Goal: Task Accomplishment & Management: Use online tool/utility

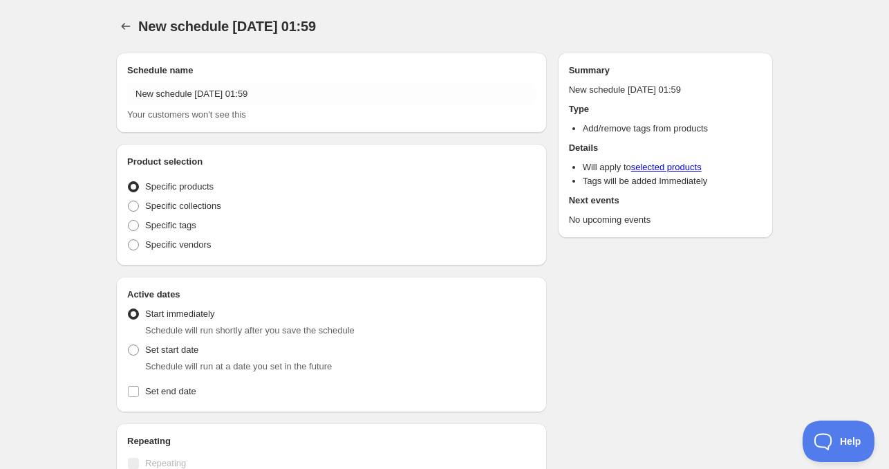
radio input "true"
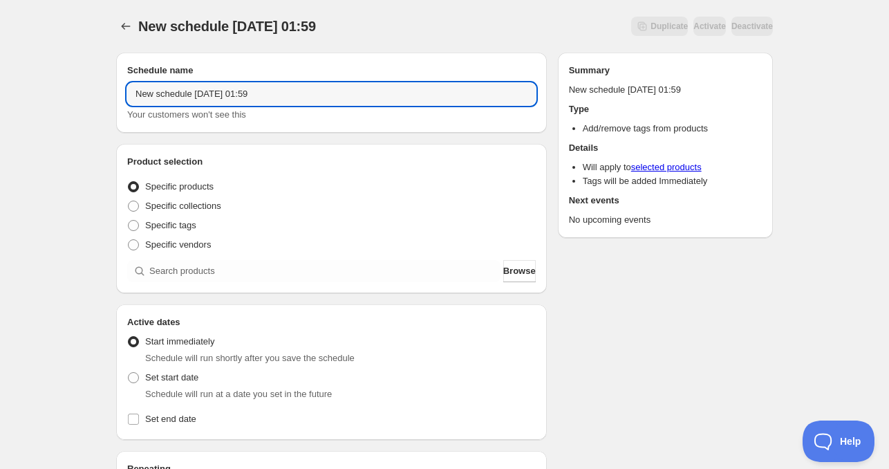
drag, startPoint x: 191, startPoint y: 96, endPoint x: 59, endPoint y: 90, distance: 131.6
click at [59, 90] on div "New schedule [DATE] 01:59. This page is ready New schedule [DATE] 01:59 Duplica…" at bounding box center [444, 419] width 889 height 838
drag, startPoint x: 203, startPoint y: 93, endPoint x: 288, endPoint y: 98, distance: 84.5
click at [288, 98] on input "[DATE] 01:59" at bounding box center [331, 94] width 409 height 22
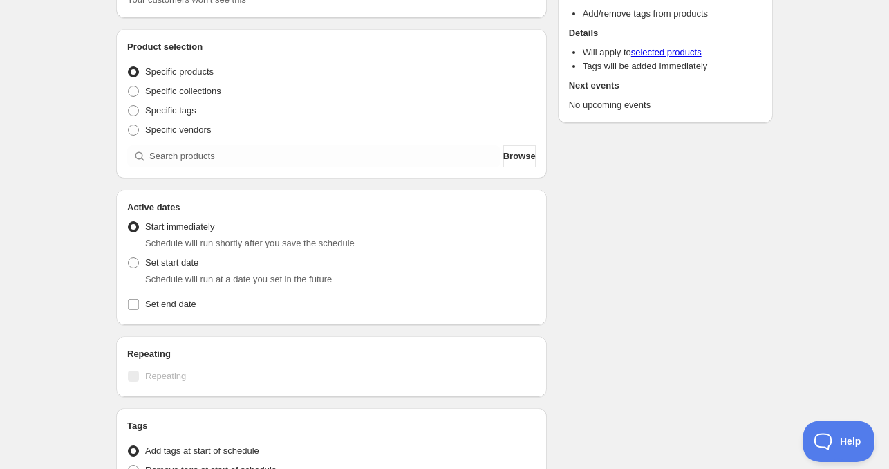
scroll to position [138, 0]
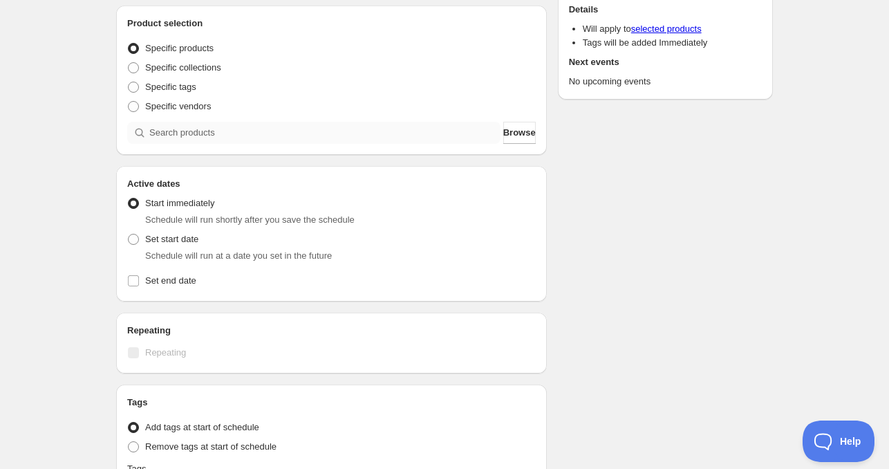
type input "[DATE] 4am"
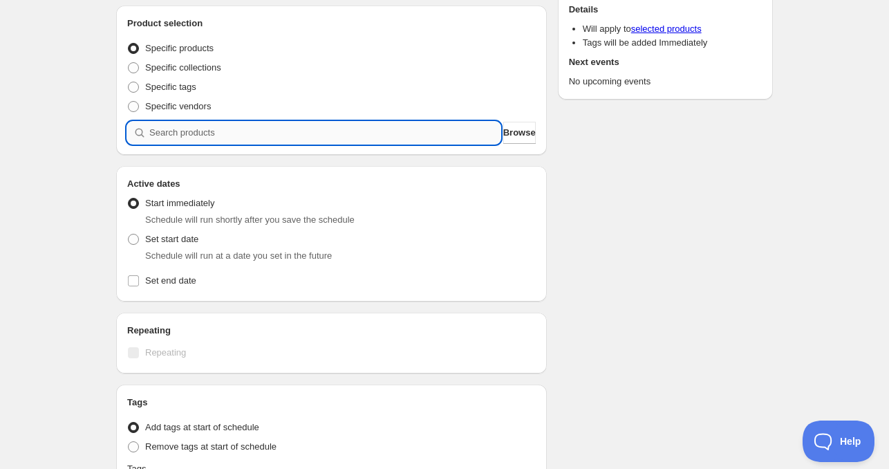
click at [185, 133] on input "search" at bounding box center [324, 133] width 351 height 22
click at [163, 241] on span "Set start date" at bounding box center [171, 239] width 53 height 10
click at [129, 234] on input "Set start date" at bounding box center [128, 234] width 1 height 1
radio input "true"
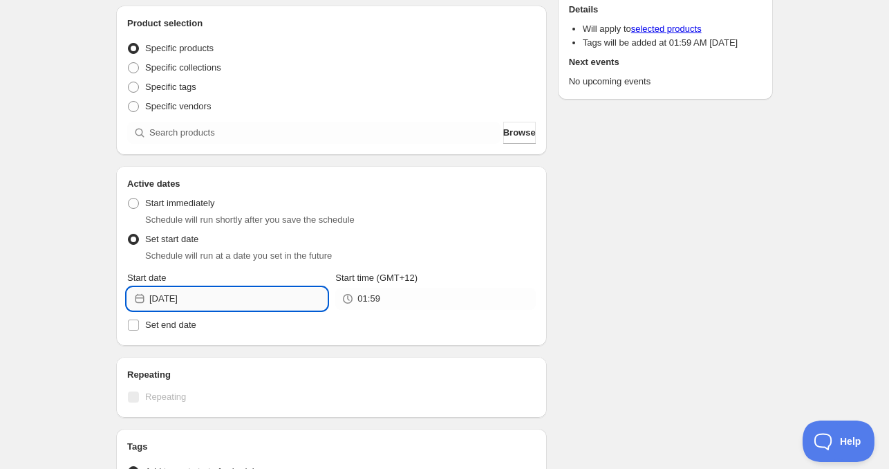
click at [230, 295] on input "[DATE]" at bounding box center [238, 299] width 178 height 22
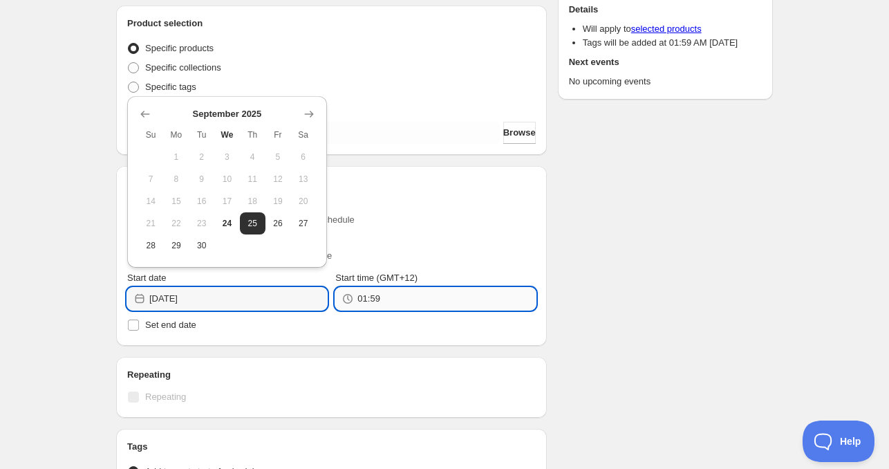
click at [401, 297] on input "01:59" at bounding box center [447, 299] width 178 height 22
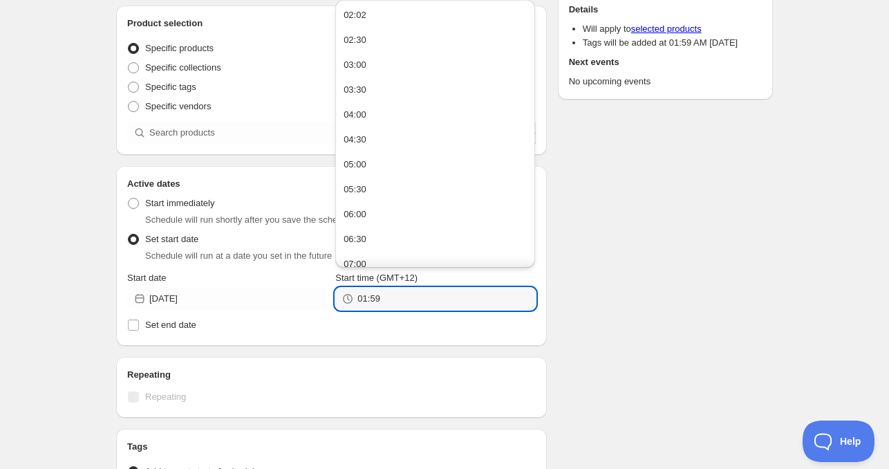
drag, startPoint x: 401, startPoint y: 297, endPoint x: 338, endPoint y: 302, distance: 63.8
click at [338, 302] on div "01:59" at bounding box center [435, 299] width 200 height 22
type input "4:00"
click at [171, 326] on span "Set end date" at bounding box center [170, 325] width 51 height 10
click at [139, 326] on input "Set end date" at bounding box center [133, 325] width 11 height 11
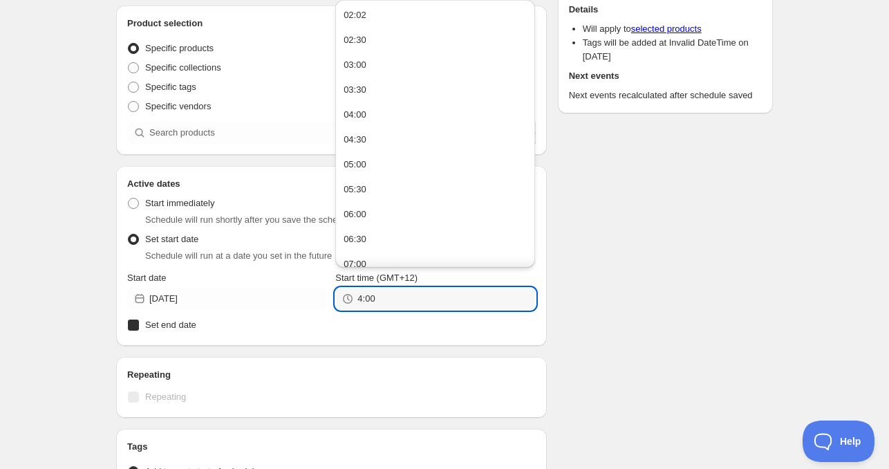
checkbox input "true"
type input "04:00"
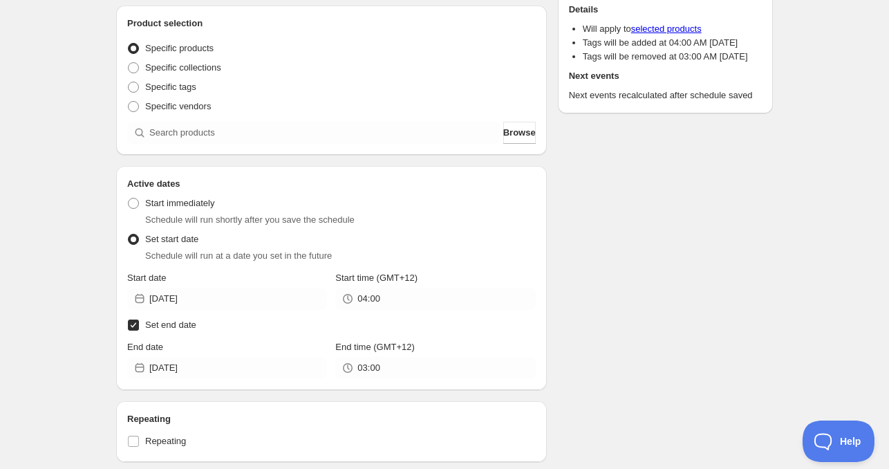
click at [209, 356] on div "End date [DATE]" at bounding box center [227, 359] width 200 height 39
click at [385, 372] on input "03:00" at bounding box center [447, 368] width 178 height 22
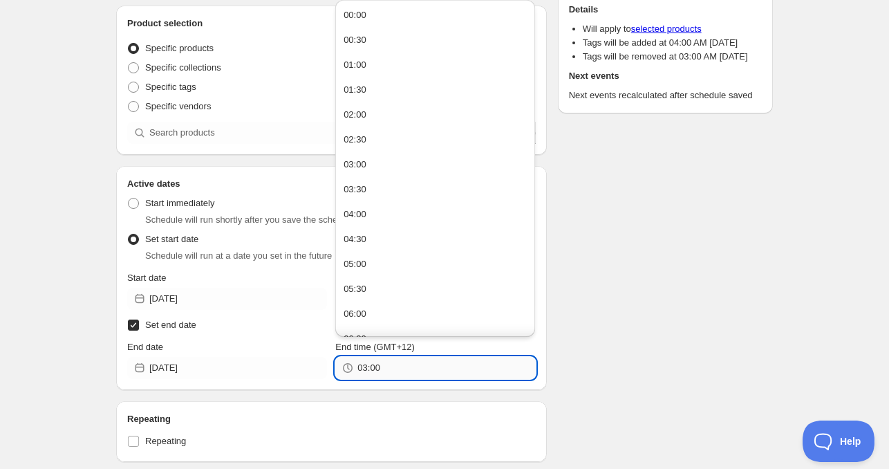
paste input "4"
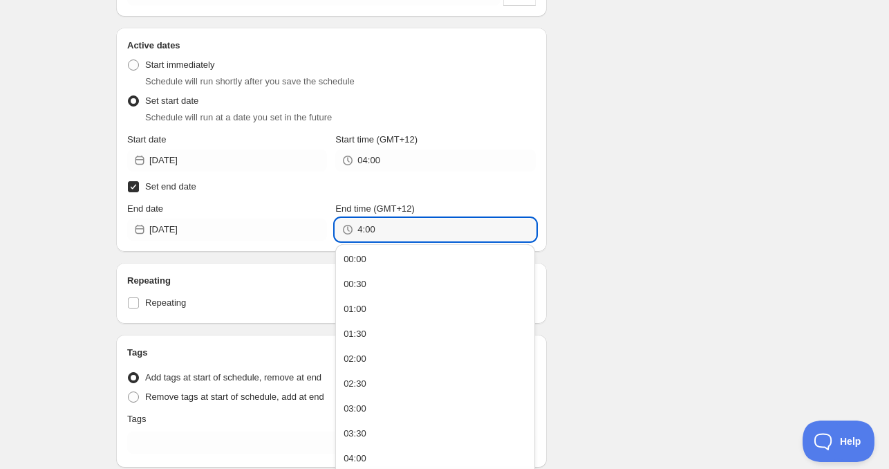
scroll to position [346, 0]
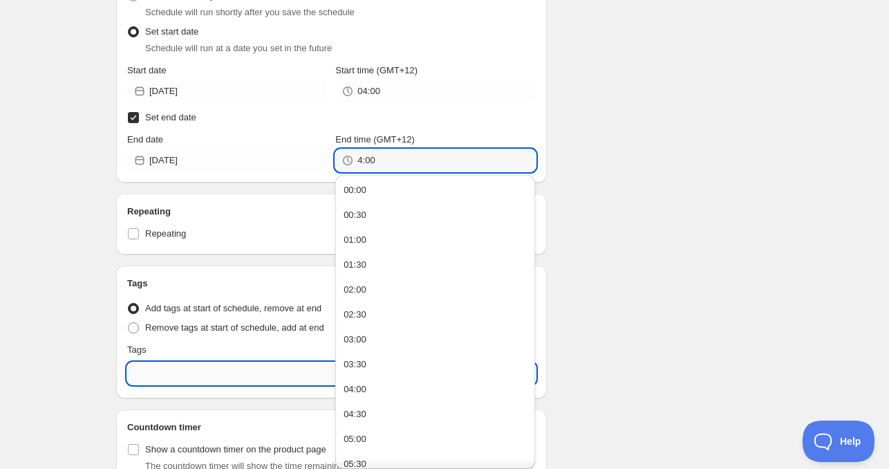
click at [228, 372] on input "text" at bounding box center [331, 373] width 409 height 22
type input "04:00"
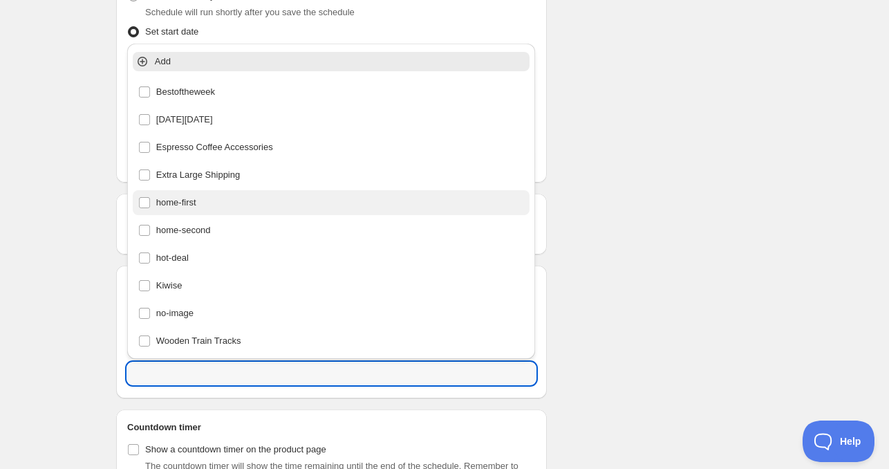
click at [201, 204] on div "home-first" at bounding box center [331, 202] width 387 height 19
type input "home-first"
checkbox input "true"
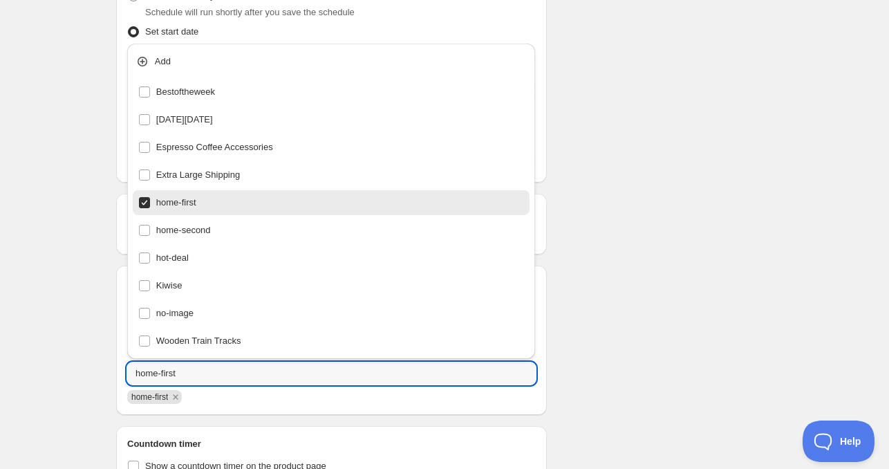
click at [711, 266] on div "Schedule name [DATE] 4am Your customers won't see this Product selection Entity…" at bounding box center [439, 133] width 668 height 874
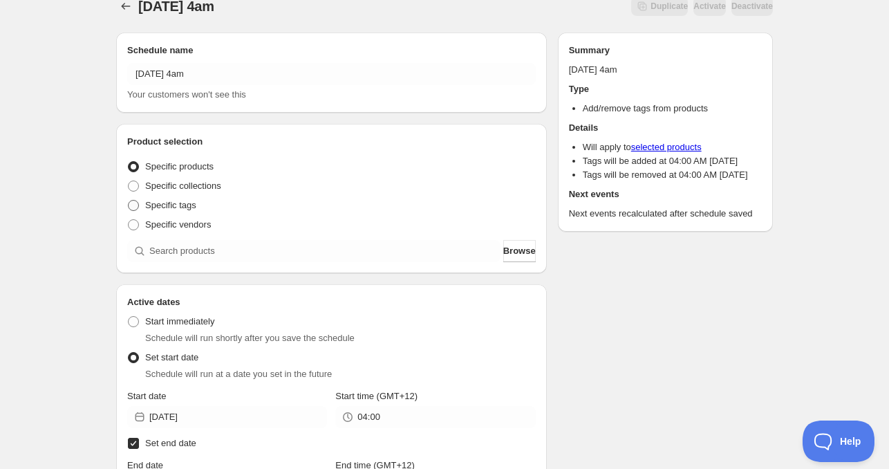
scroll to position [0, 0]
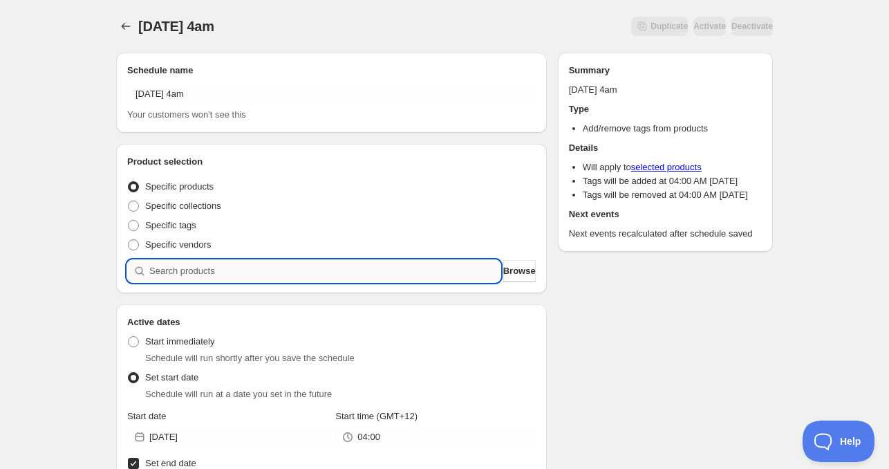
click at [202, 267] on input "search" at bounding box center [324, 271] width 351 height 22
paste input "CNH23427"
type input "CNH23427"
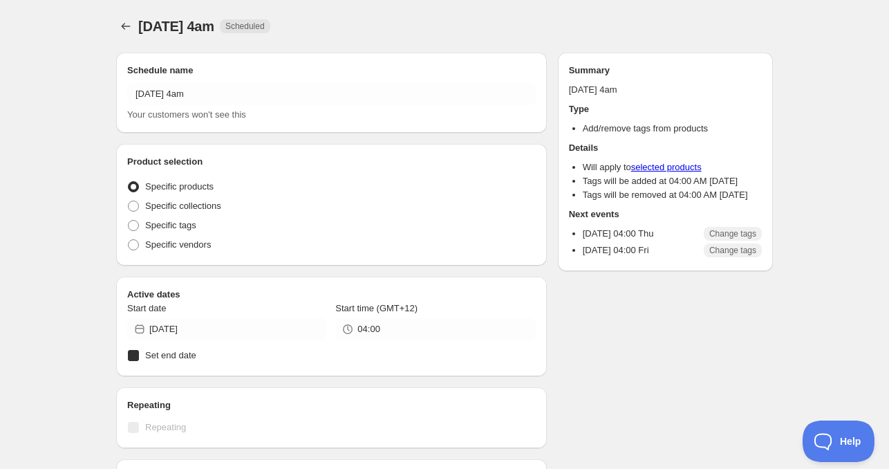
radio input "true"
checkbox input "true"
radio input "true"
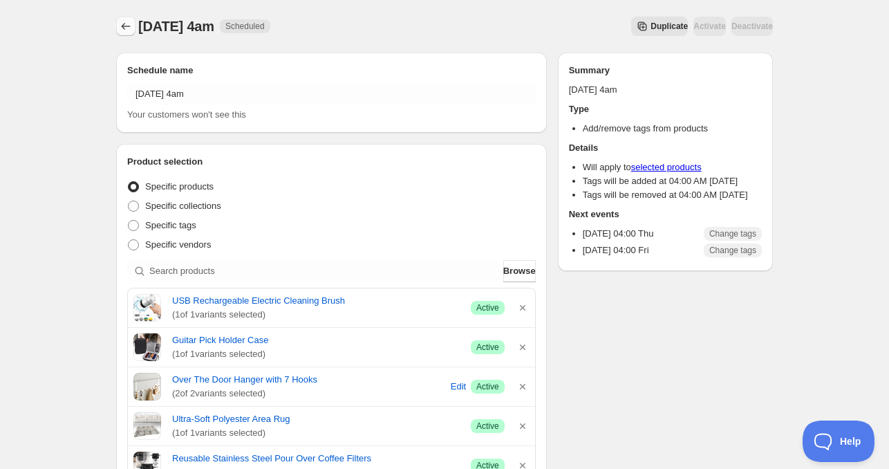
click at [125, 28] on icon "Schedules" at bounding box center [126, 26] width 14 height 14
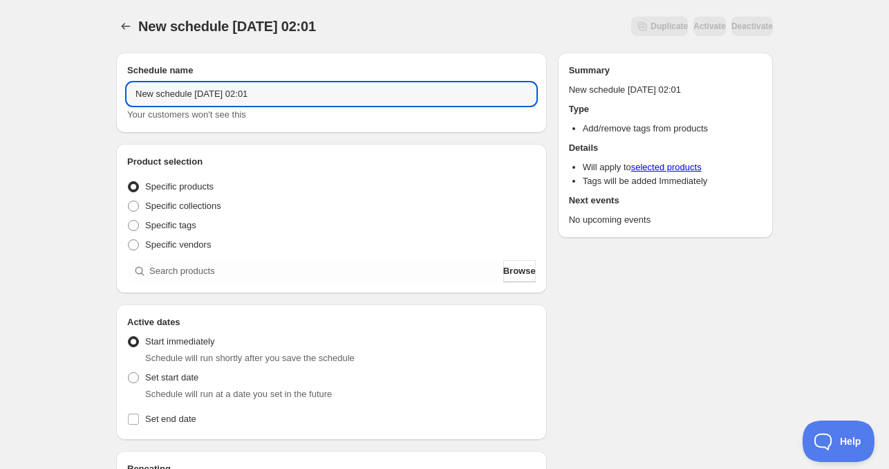
drag, startPoint x: 194, startPoint y: 93, endPoint x: 79, endPoint y: 89, distance: 115.5
click at [79, 89] on div "New schedule [DATE] 02:01. This page is ready New schedule [DATE] 02:01 Duplica…" at bounding box center [444, 419] width 889 height 838
drag, startPoint x: 203, startPoint y: 99, endPoint x: 314, endPoint y: 101, distance: 110.7
click at [310, 99] on input "[DATE] 02:01" at bounding box center [331, 94] width 409 height 22
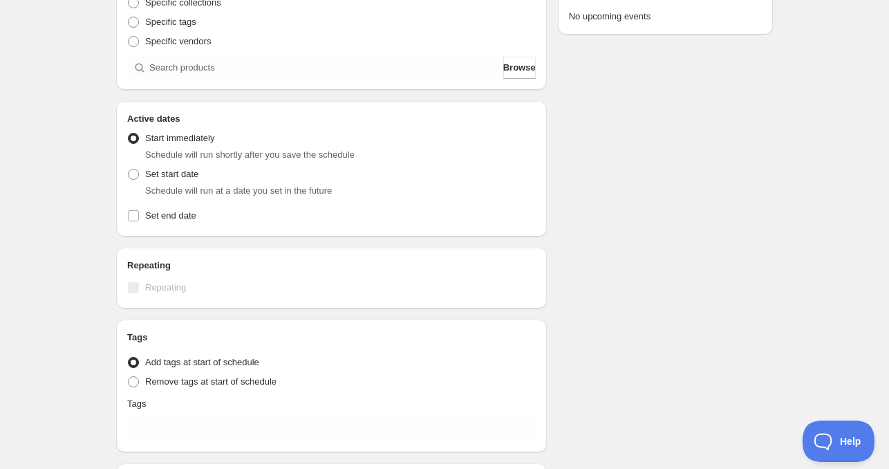
scroll to position [207, 0]
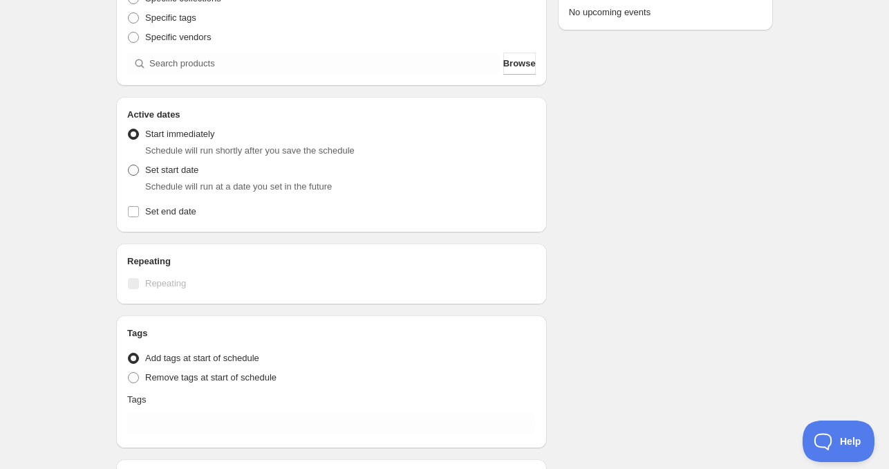
type input "[DATE] 11am"
click at [187, 169] on span "Set start date" at bounding box center [171, 170] width 53 height 10
click at [129, 165] on input "Set start date" at bounding box center [128, 165] width 1 height 1
radio input "true"
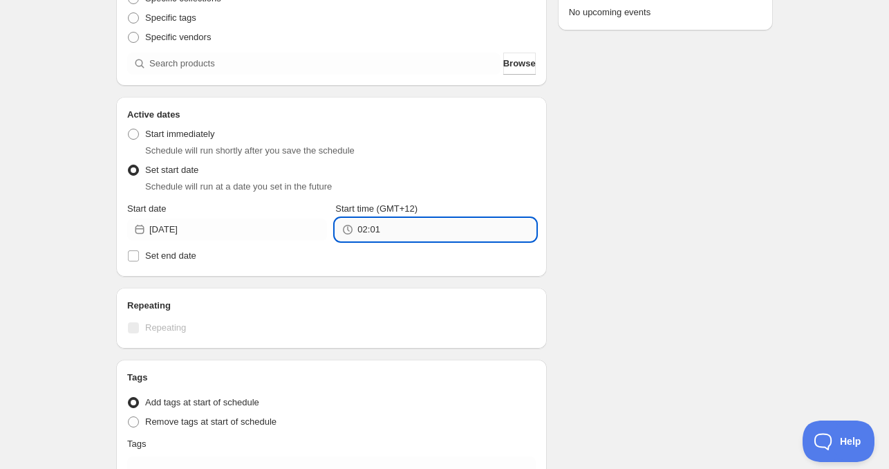
click at [376, 225] on input "02:01" at bounding box center [447, 230] width 178 height 22
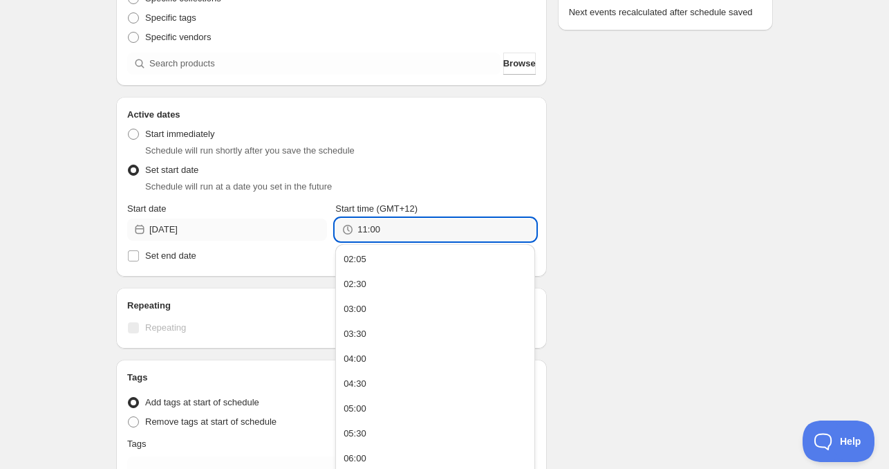
scroll to position [277, 0]
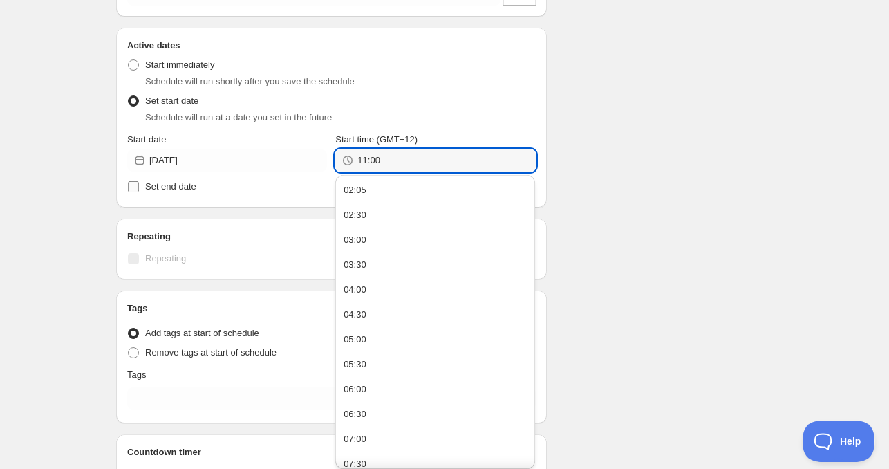
type input "11:00"
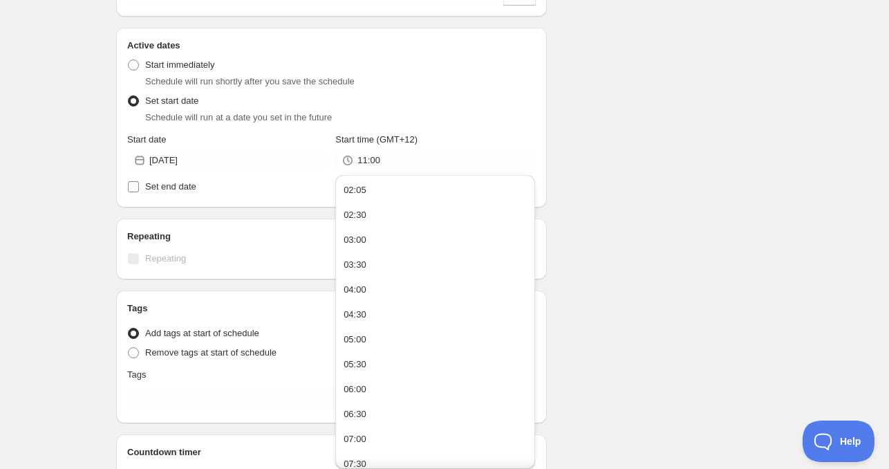
click at [210, 187] on label "Set end date" at bounding box center [331, 186] width 409 height 19
click at [139, 187] on input "Set end date" at bounding box center [133, 186] width 11 height 11
checkbox input "true"
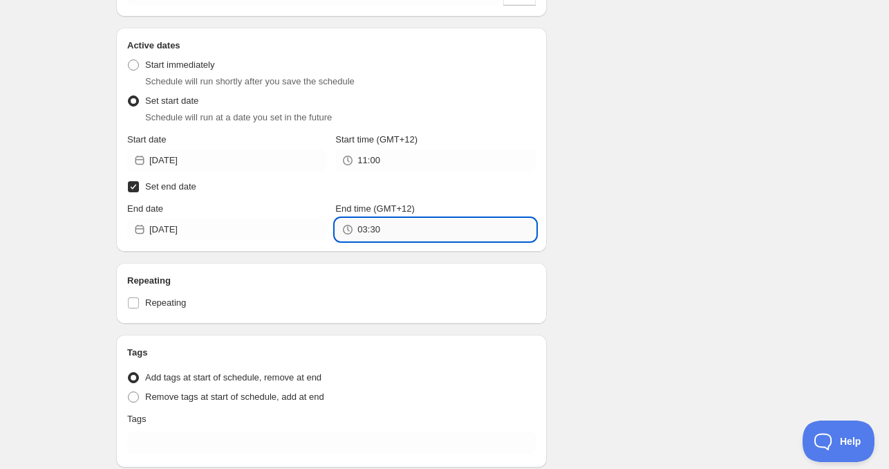
click at [423, 237] on input "03:30" at bounding box center [447, 230] width 178 height 22
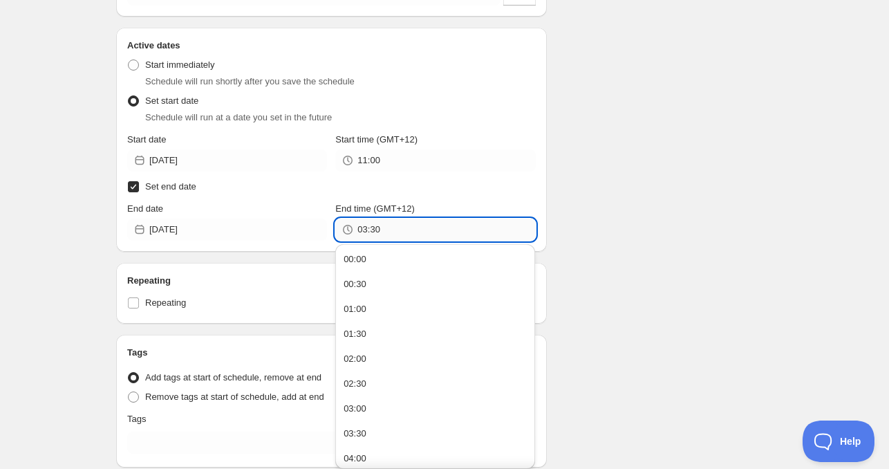
paste input "11:0"
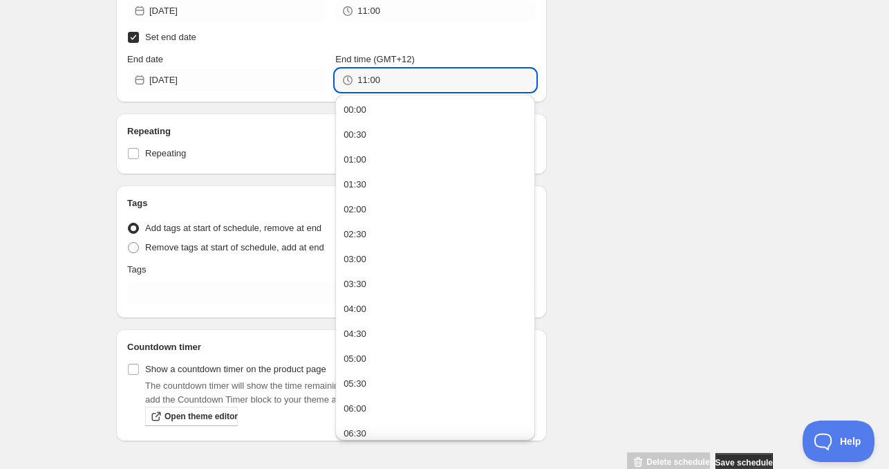
scroll to position [456, 0]
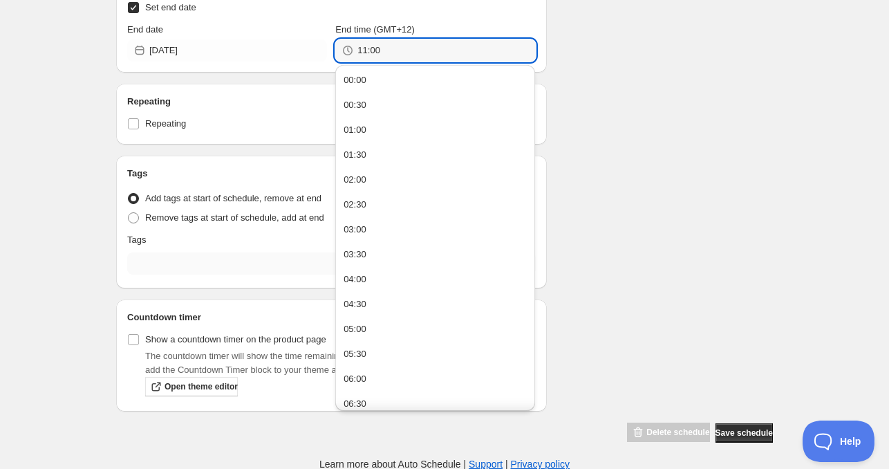
type input "11:00"
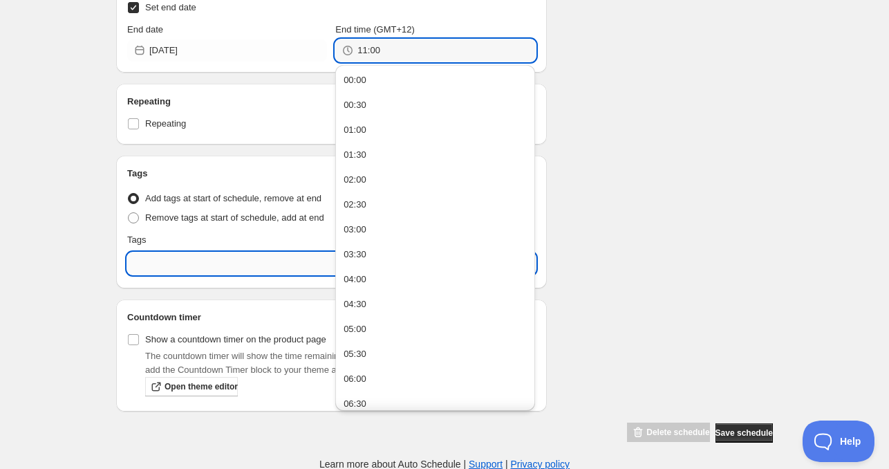
click at [181, 255] on input "text" at bounding box center [331, 263] width 409 height 22
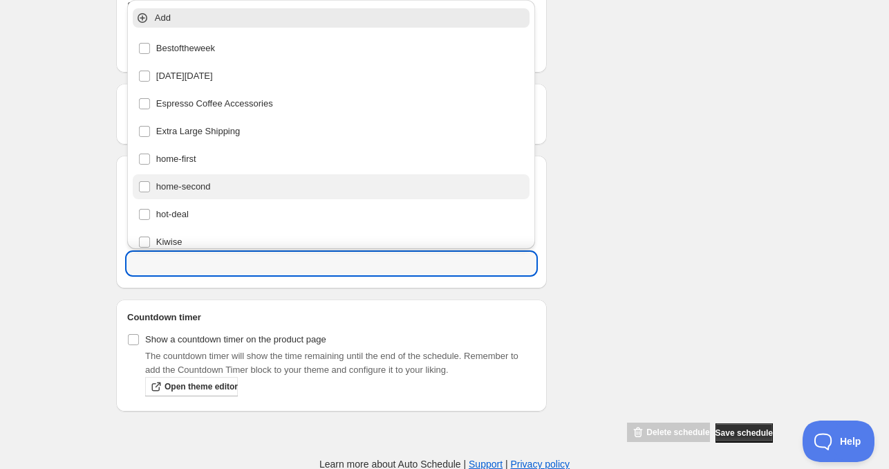
click at [204, 187] on div "home-second" at bounding box center [331, 186] width 387 height 19
type input "home-second"
checkbox input "true"
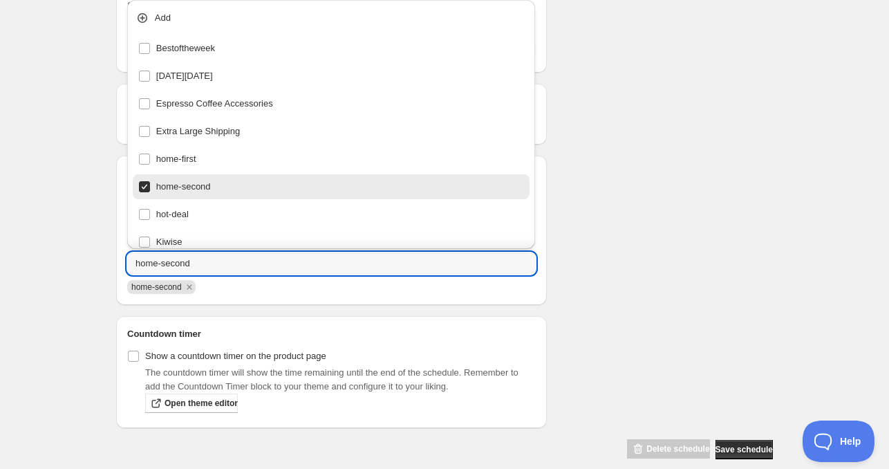
click at [840, 178] on div "[DATE] 11am. This page is ready [DATE] 11am Duplicate Activate Deactivate More …" at bounding box center [444, 15] width 889 height 943
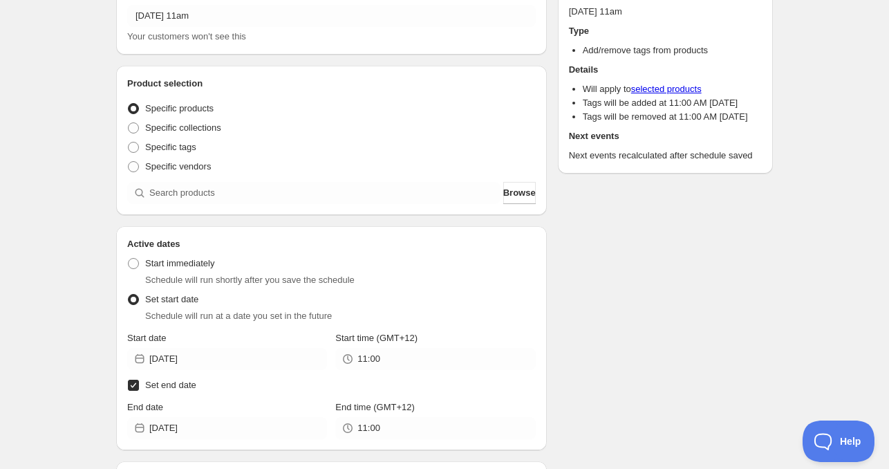
scroll to position [138, 0]
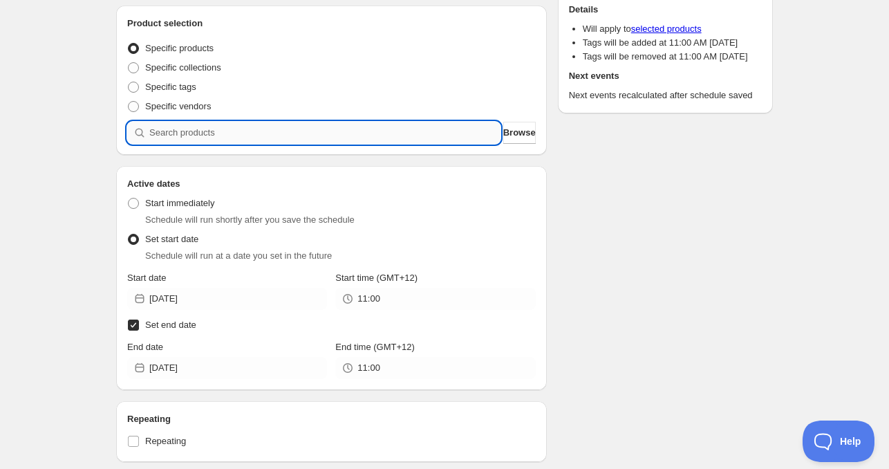
click at [191, 131] on input "search" at bounding box center [324, 133] width 351 height 22
paste input "search"
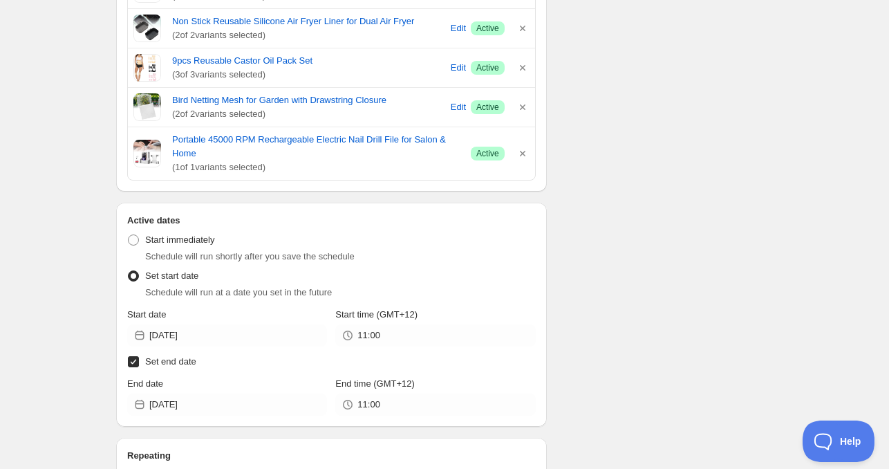
scroll to position [761, 0]
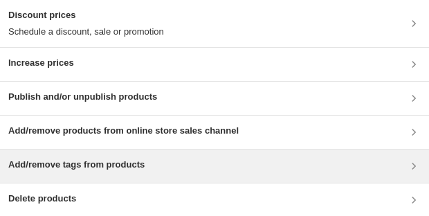
click at [138, 169] on h3 "Add/remove tags from products" at bounding box center [76, 165] width 136 height 14
click at [106, 167] on h3 "Add/remove tags from products" at bounding box center [76, 165] width 136 height 14
